Goal: Information Seeking & Learning: Learn about a topic

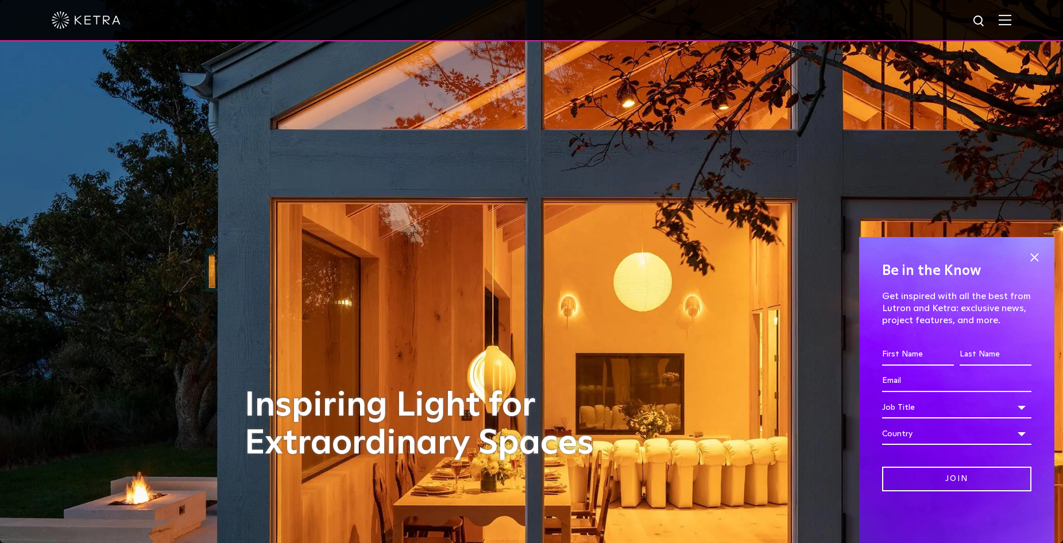
click at [1012, 22] on img at bounding box center [1005, 19] width 13 height 11
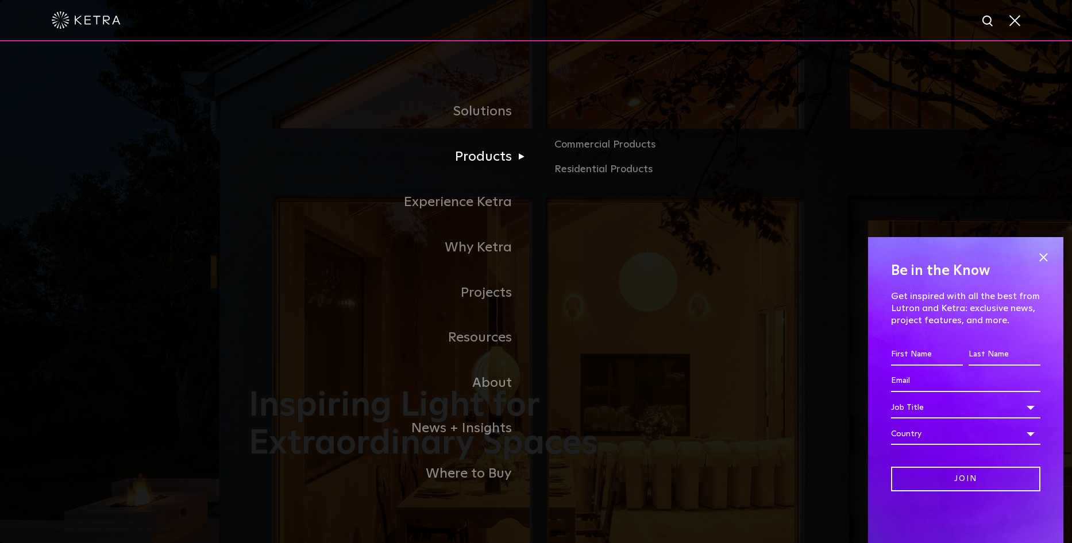
click at [493, 137] on link "Products" at bounding box center [392, 156] width 287 height 45
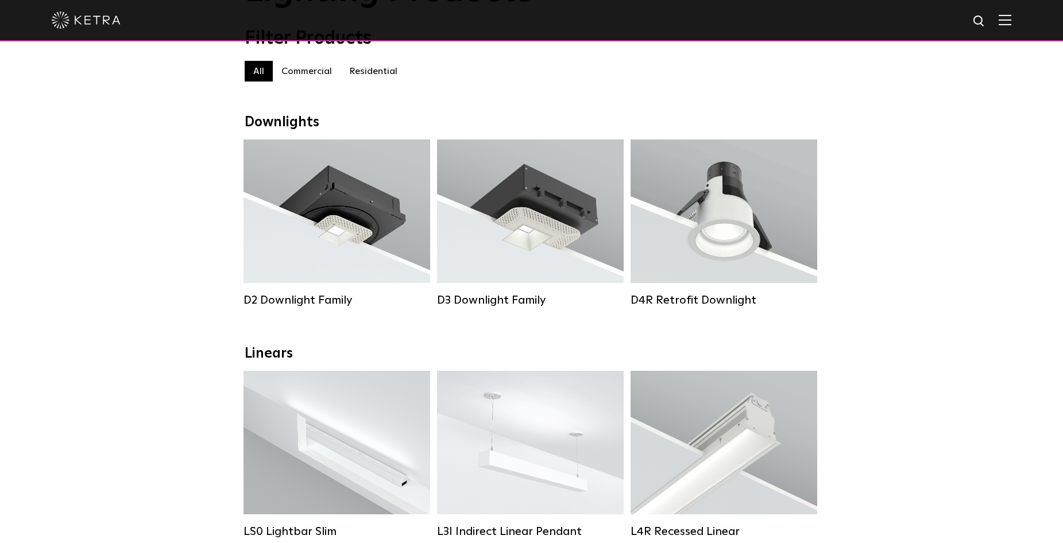
scroll to position [287, 0]
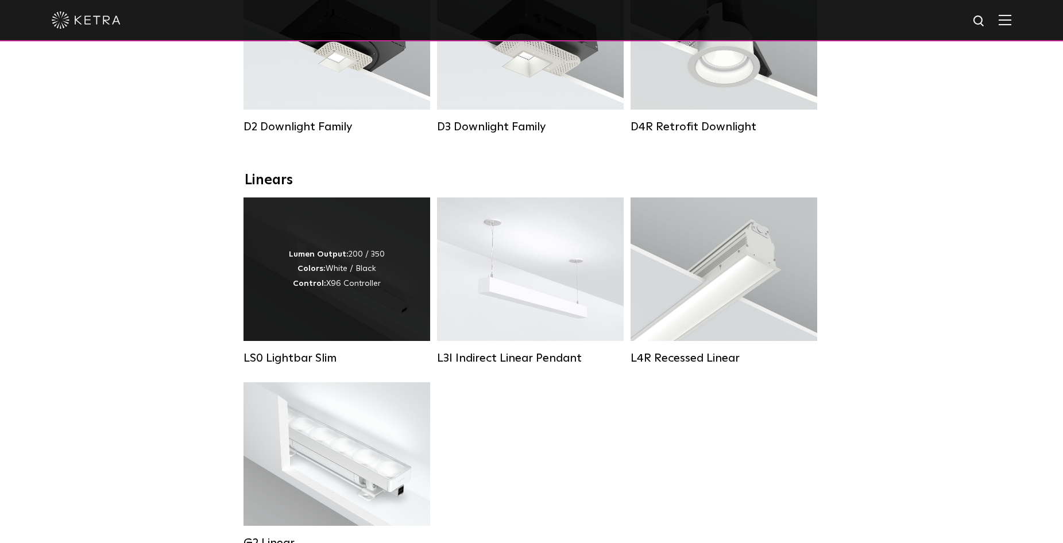
click at [330, 291] on div "Lumen Output: 200 / 350 Colors: White / Black Control: X96 Controller" at bounding box center [337, 270] width 96 height 44
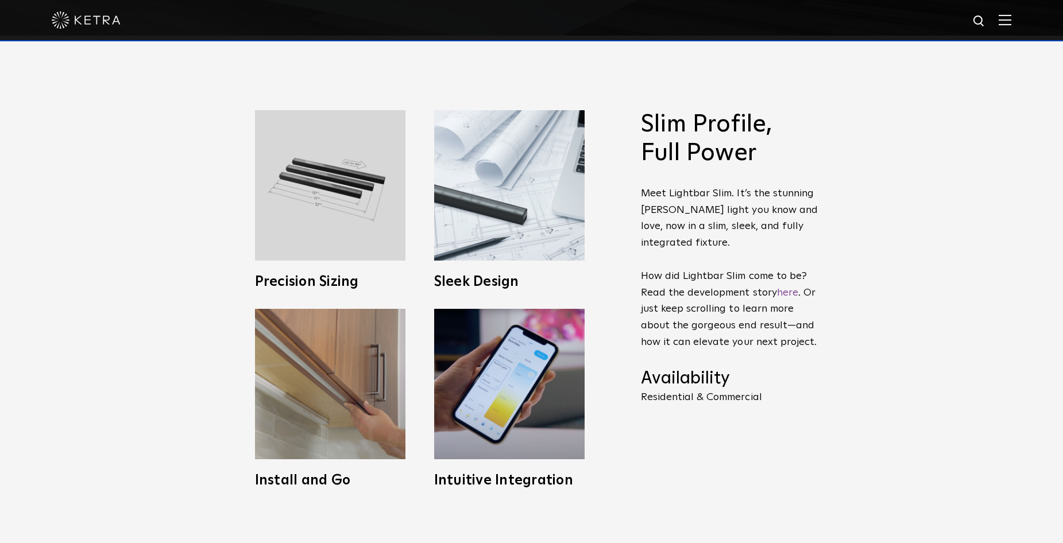
scroll to position [517, 0]
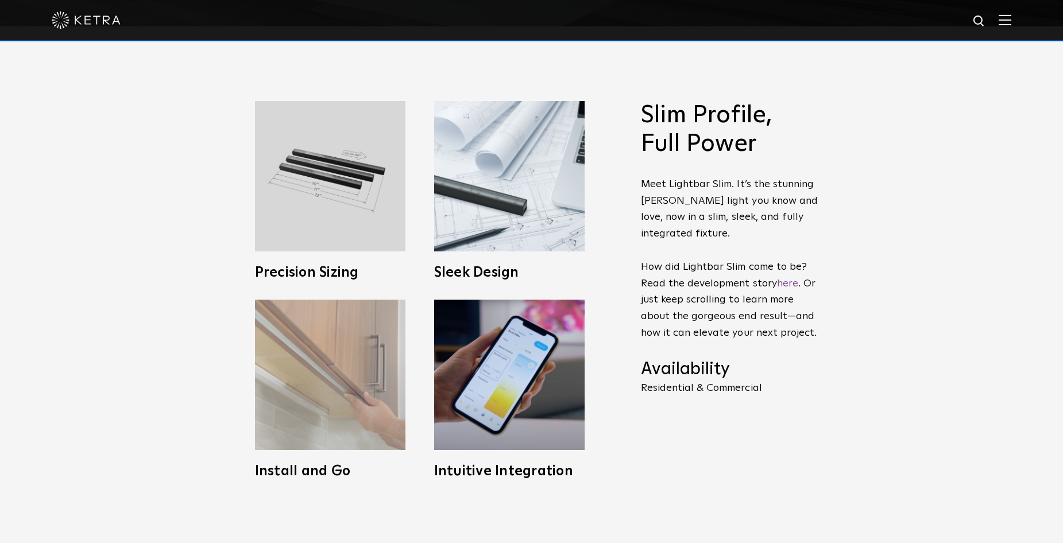
click at [346, 403] on img at bounding box center [330, 375] width 151 height 151
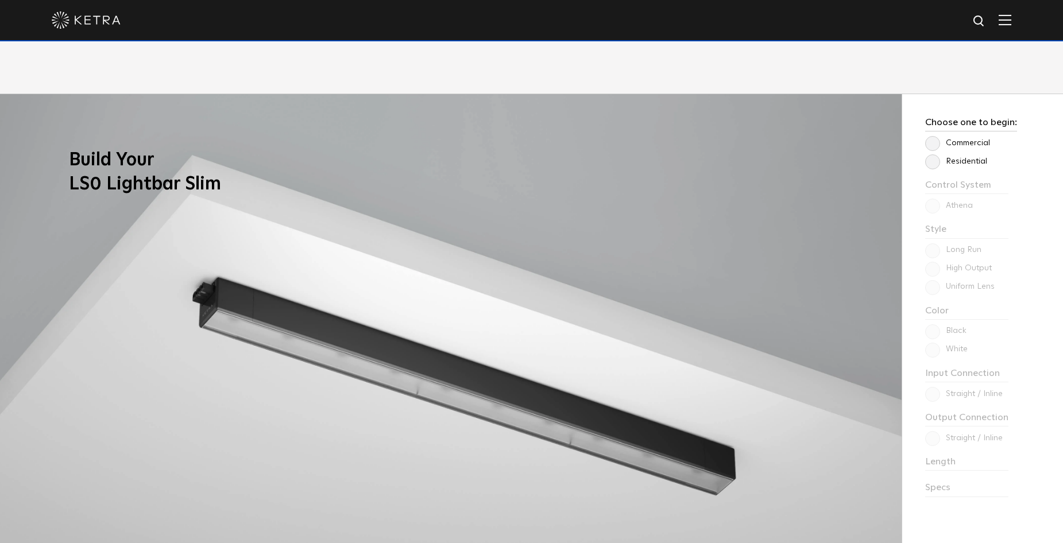
scroll to position [1034, 0]
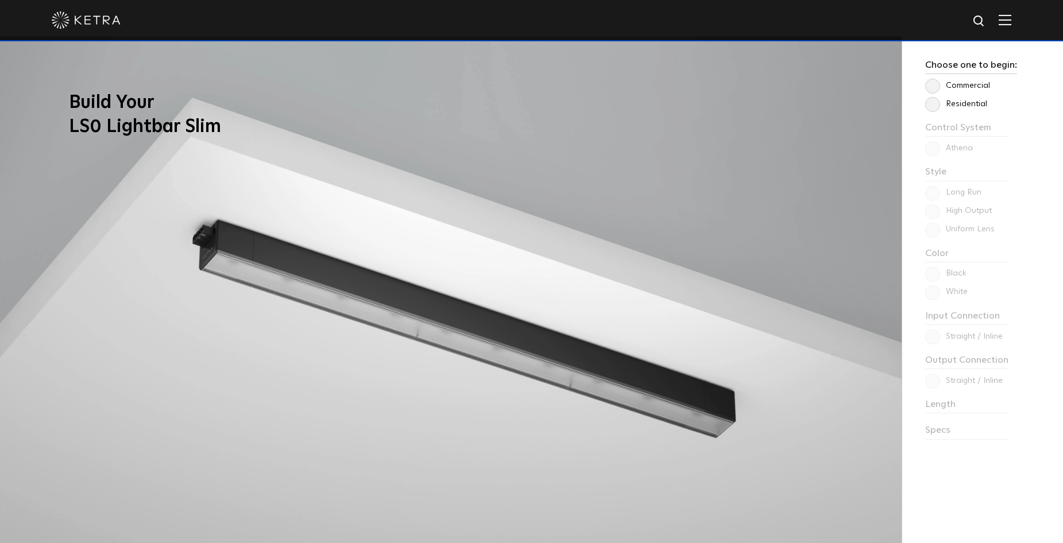
click at [937, 101] on label "Residential" at bounding box center [957, 104] width 62 height 10
click at [0, 0] on input "Residential" at bounding box center [0, 0] width 0 height 0
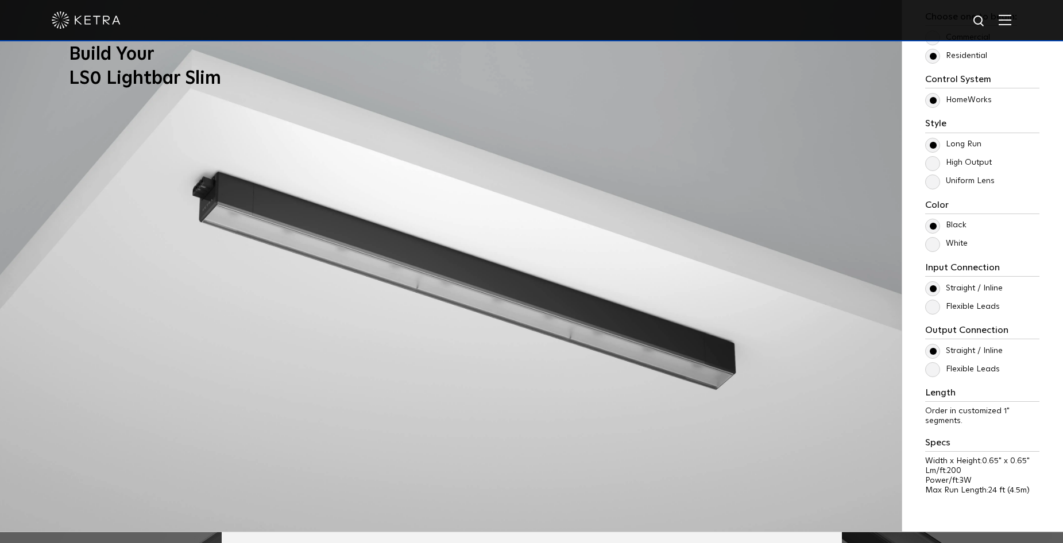
scroll to position [1149, 0]
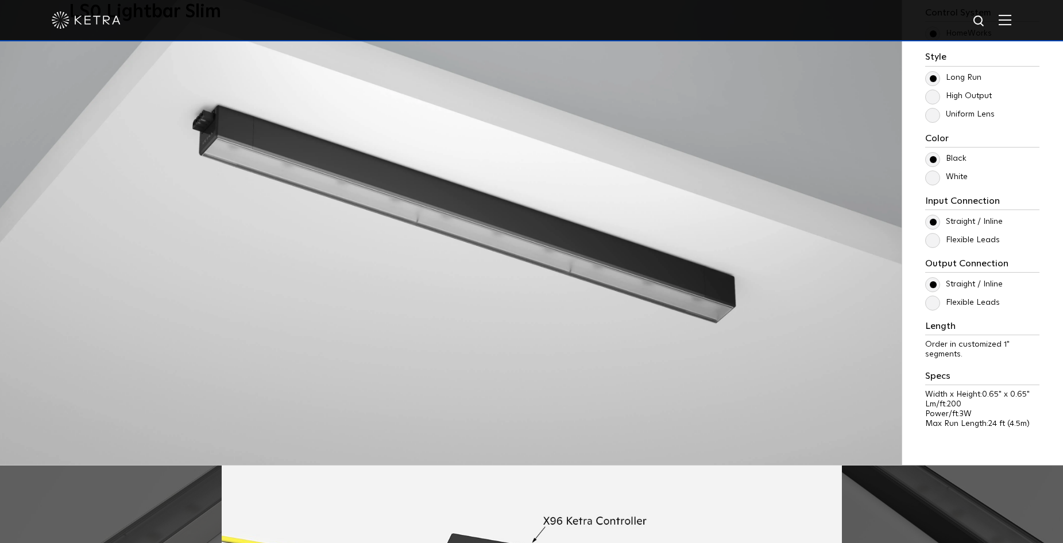
click at [935, 307] on label "Flexible Leads" at bounding box center [963, 303] width 75 height 10
click at [0, 0] on input "Flexible Leads" at bounding box center [0, 0] width 0 height 0
click at [930, 284] on label "Straight / Inline" at bounding box center [965, 285] width 78 height 10
click at [0, 0] on input "Straight / Inline" at bounding box center [0, 0] width 0 height 0
click at [936, 308] on label "Flexible Leads" at bounding box center [963, 303] width 75 height 10
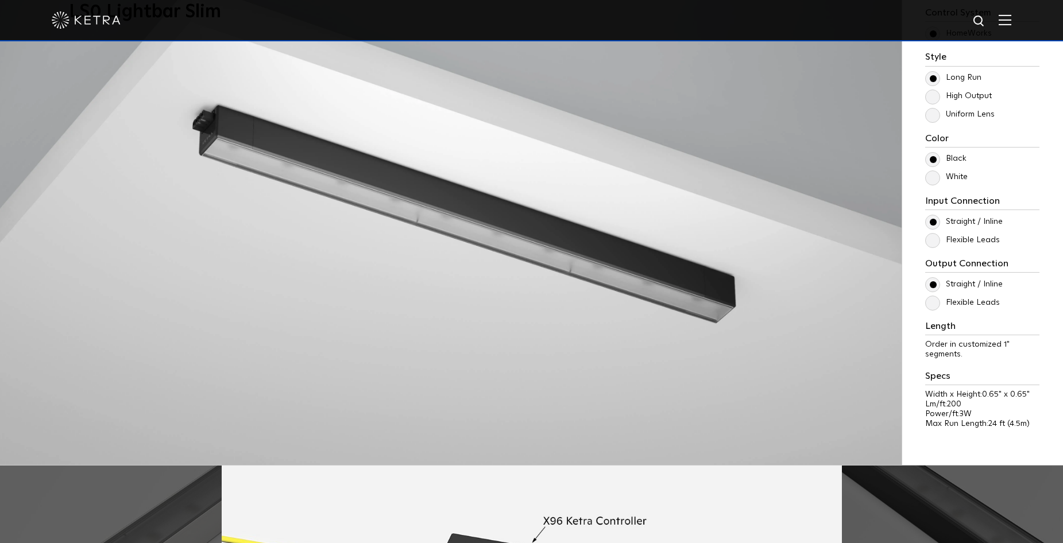
click at [0, 0] on input "Flexible Leads" at bounding box center [0, 0] width 0 height 0
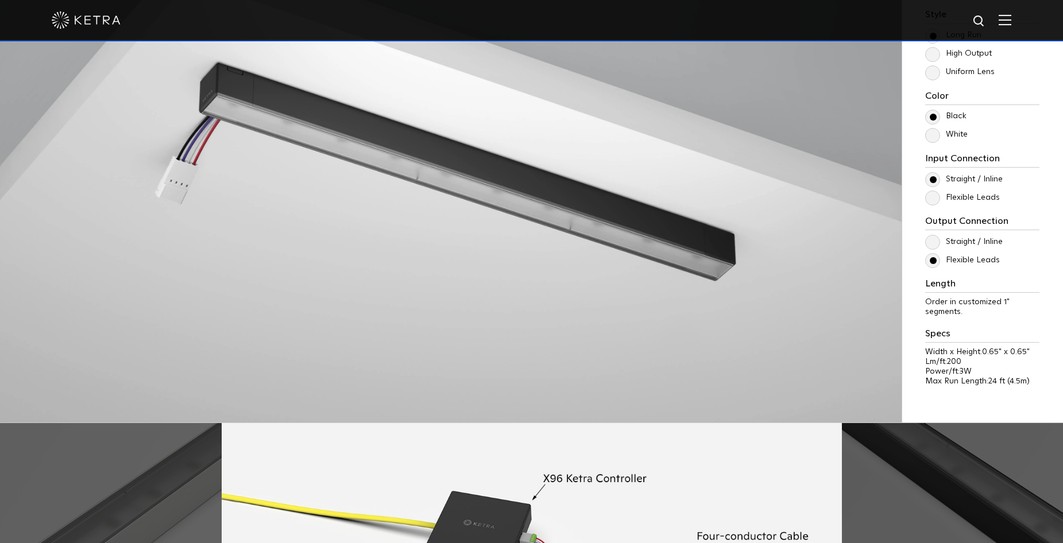
scroll to position [1092, 0]
